Goal: Navigation & Orientation: Find specific page/section

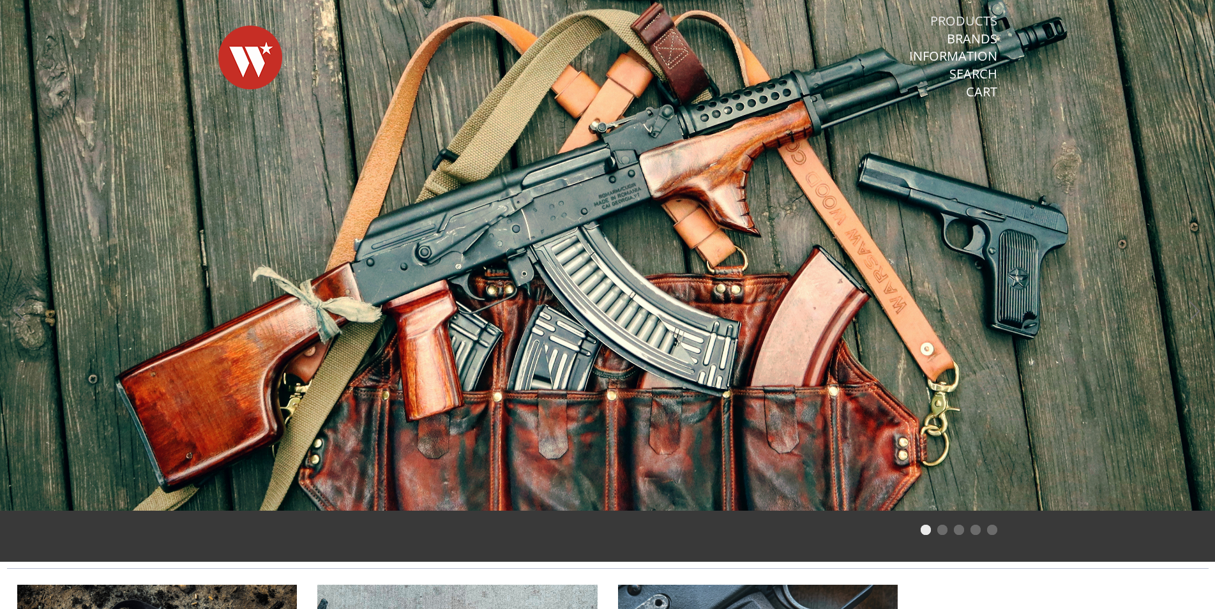
click at [952, 20] on link "Products" at bounding box center [963, 21] width 67 height 17
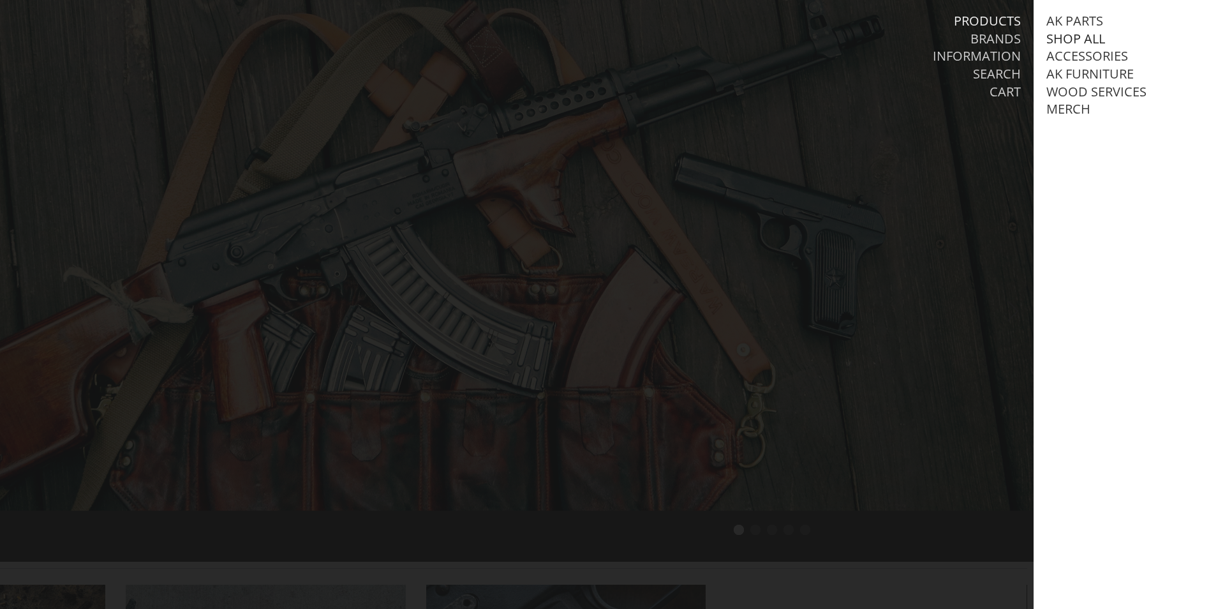
click at [1085, 40] on link "Shop All" at bounding box center [1076, 39] width 59 height 17
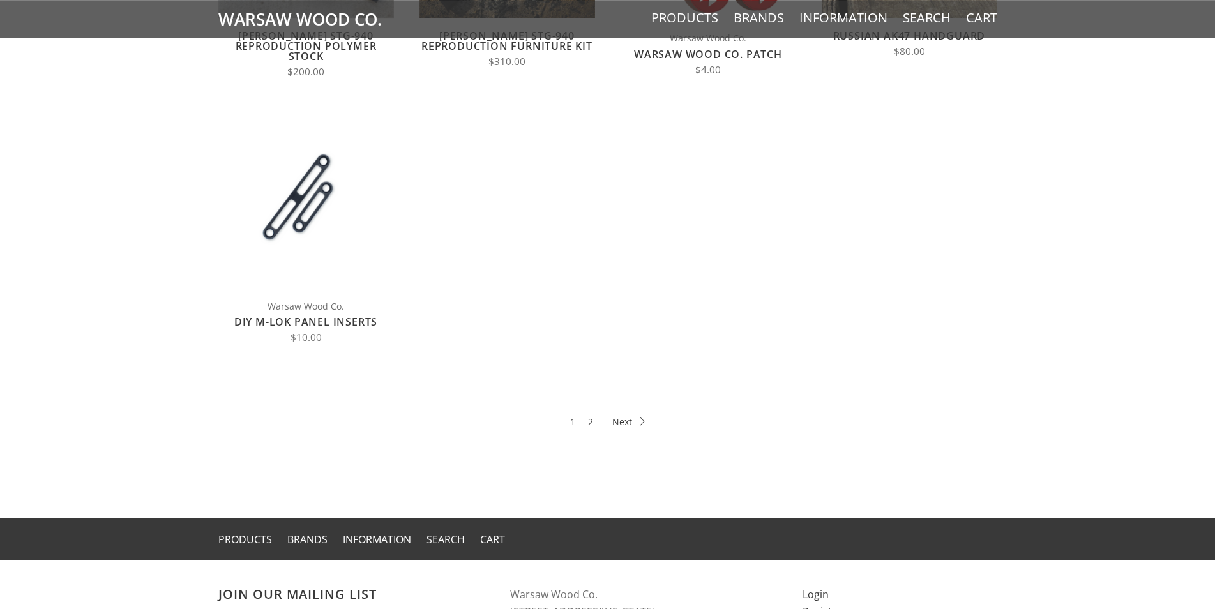
scroll to position [586, 0]
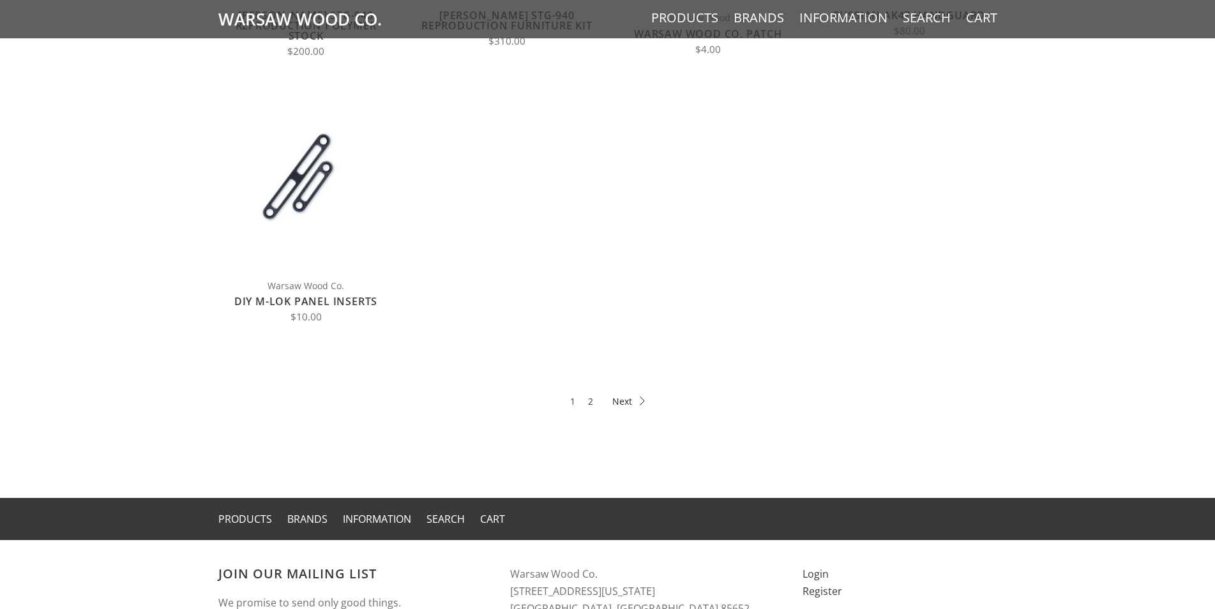
click at [618, 400] on icon at bounding box center [628, 400] width 33 height 9
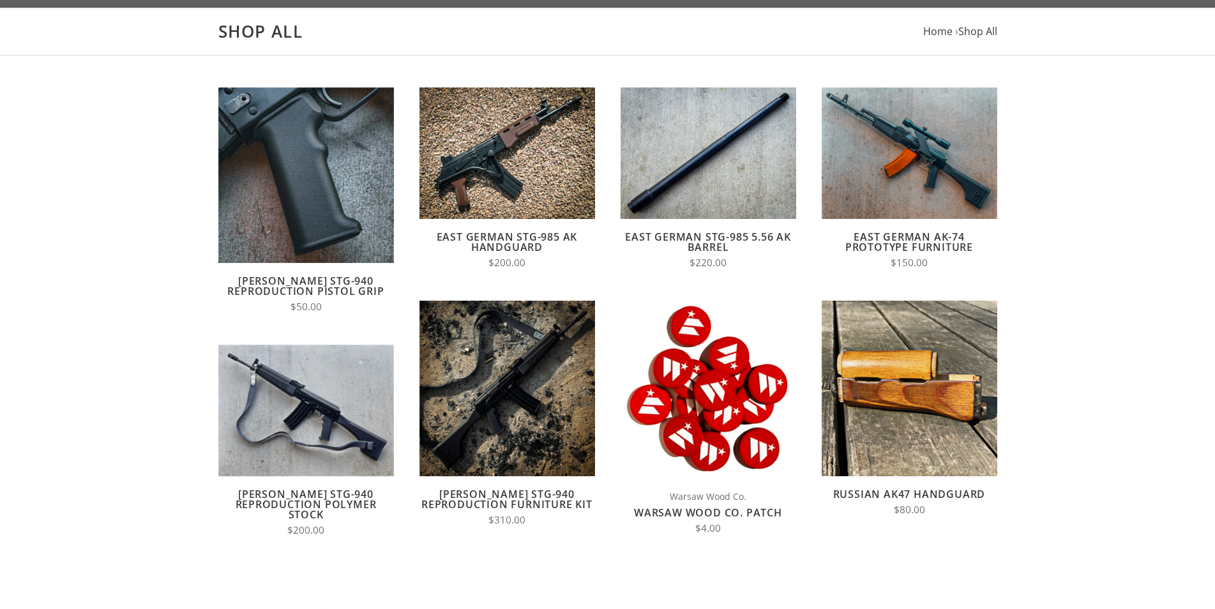
scroll to position [325, 0]
